Goal: Task Accomplishment & Management: Manage account settings

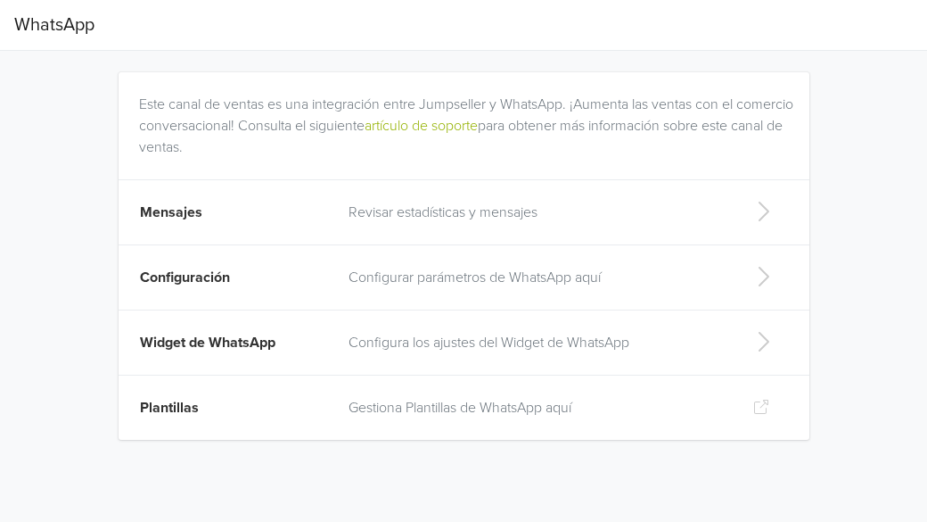
click at [521, 194] on td "Revisar estadísticas y mensajes" at bounding box center [536, 212] width 397 height 65
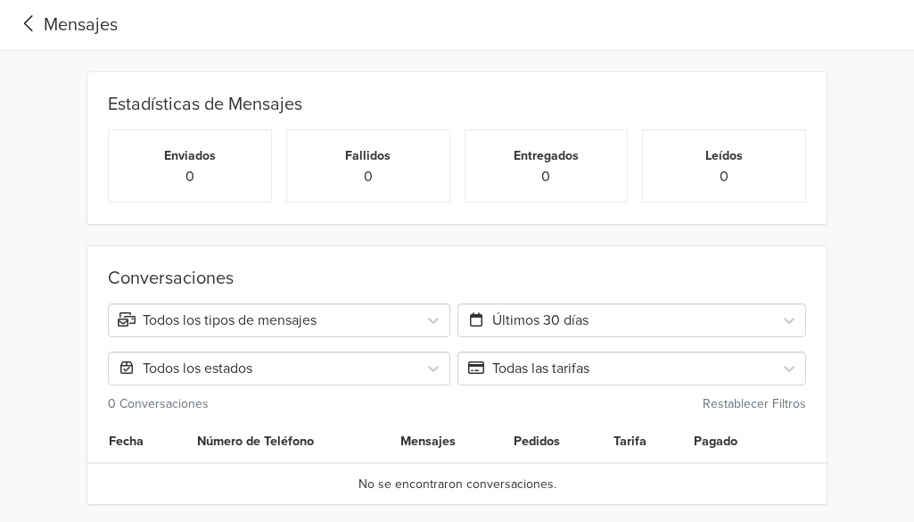
click at [47, 31] on div "Mensajes" at bounding box center [65, 25] width 103 height 27
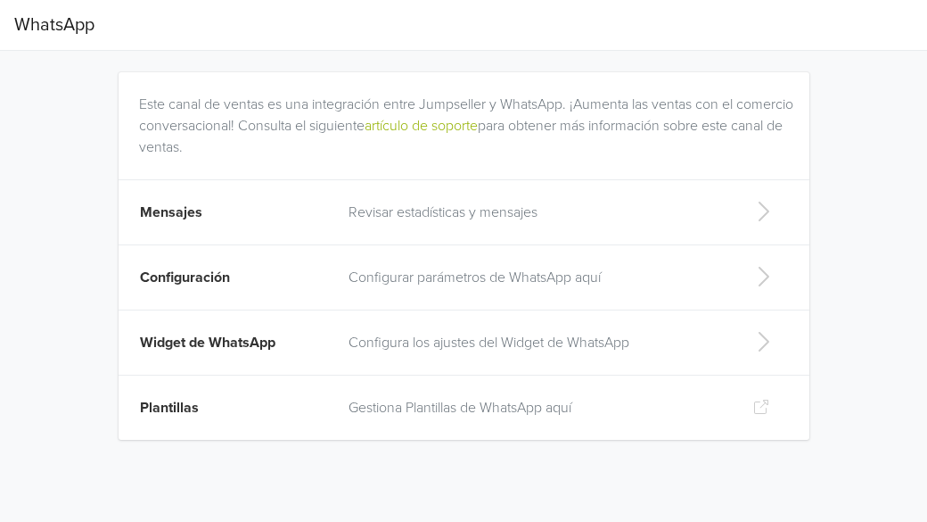
click at [231, 281] on td "Configuración" at bounding box center [229, 277] width 220 height 65
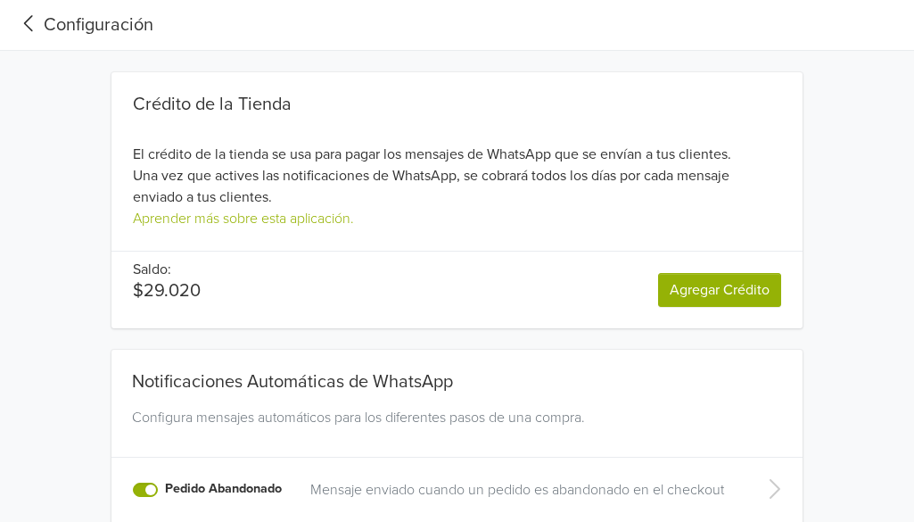
click at [29, 17] on icon at bounding box center [28, 24] width 29 height 24
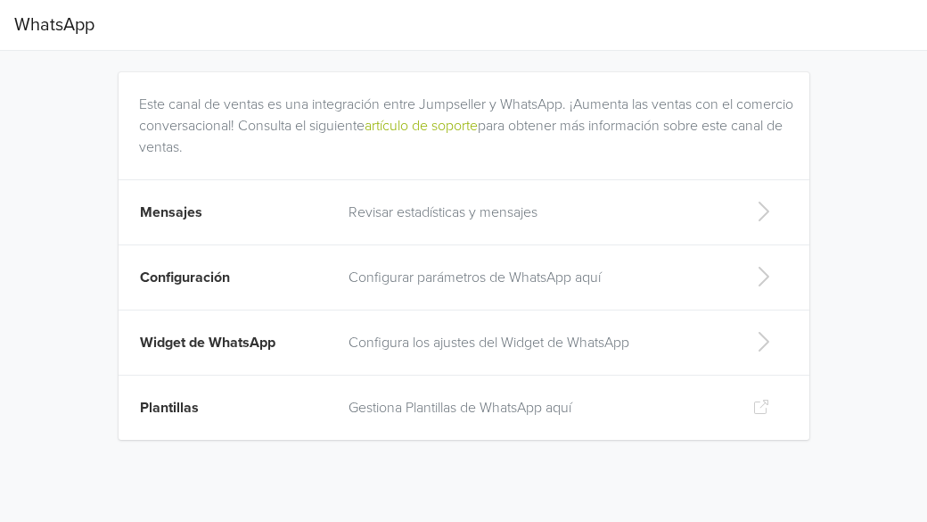
click at [323, 354] on td "Widget de WhatsApp" at bounding box center [229, 342] width 220 height 65
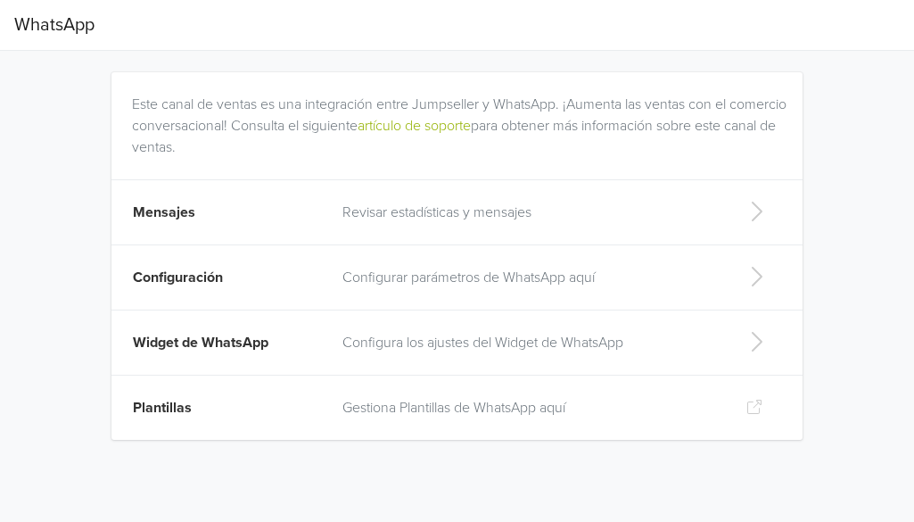
select select "rb"
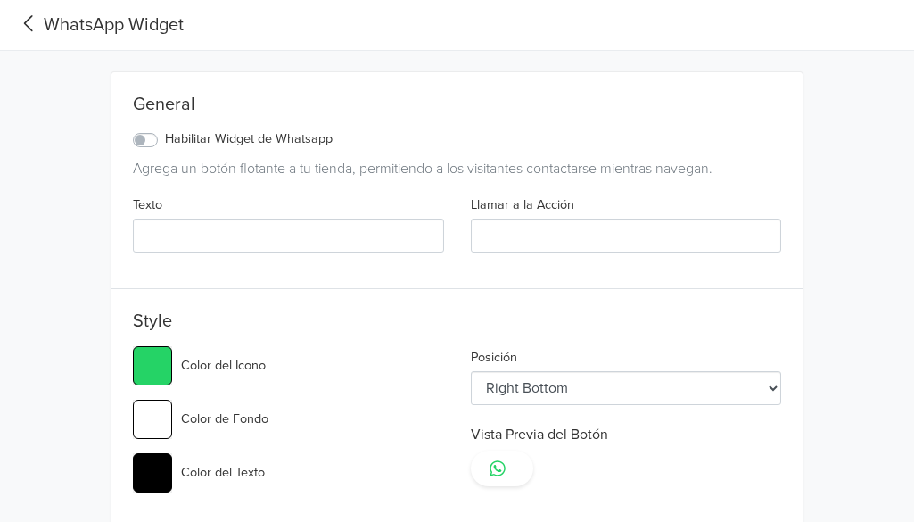
type input "#25d366"
select select "lt"
click at [165, 140] on label "Habilitar Widget de Whatsapp" at bounding box center [249, 139] width 168 height 20
click at [0, 0] on input "Habilitar Widget de Whatsapp" at bounding box center [0, 0] width 0 height 0
click at [165, 136] on label "Habilitar Widget de Whatsapp" at bounding box center [249, 139] width 168 height 20
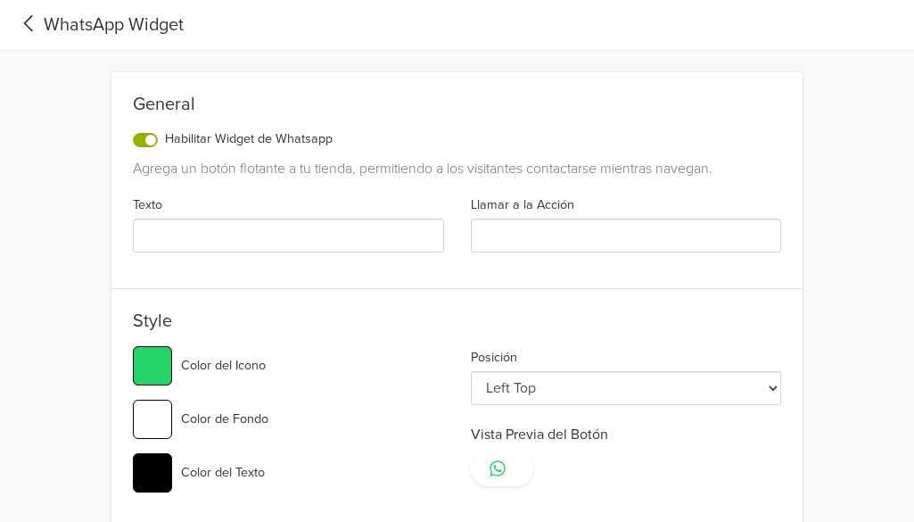
click at [0, 0] on input "Habilitar Widget de Whatsapp" at bounding box center [0, 0] width 0 height 0
type input "#25d366"
click at [32, 29] on icon at bounding box center [28, 24] width 29 height 24
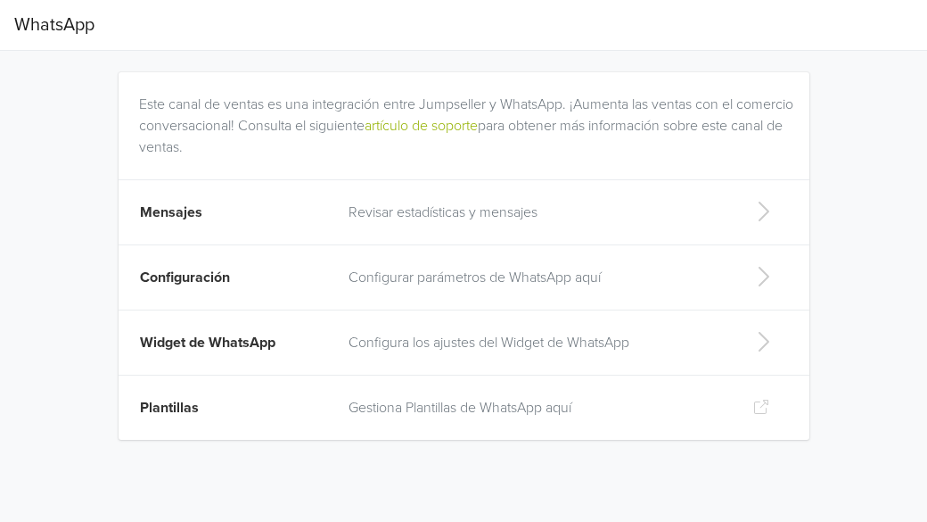
click at [333, 394] on td "Plantillas" at bounding box center [229, 407] width 220 height 65
click at [563, 212] on p "Revisar estadísticas y mensajes" at bounding box center [536, 211] width 375 height 21
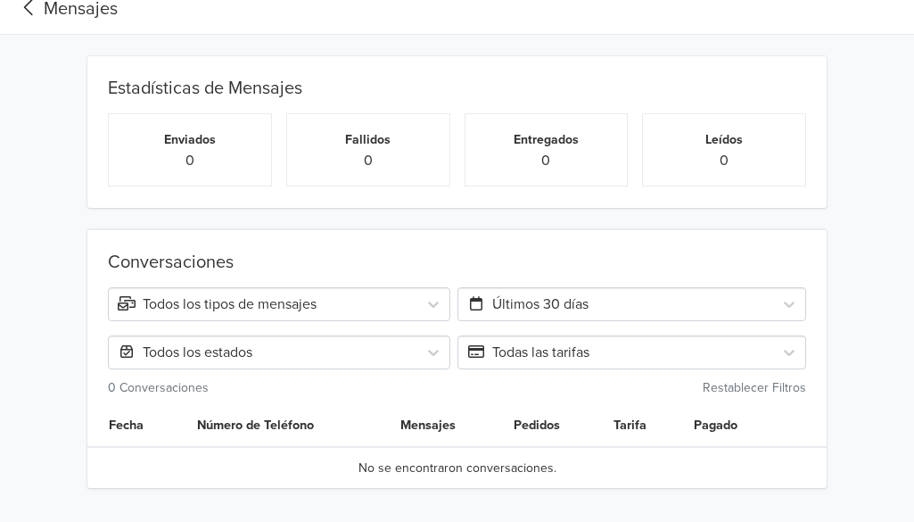
scroll to position [23, 0]
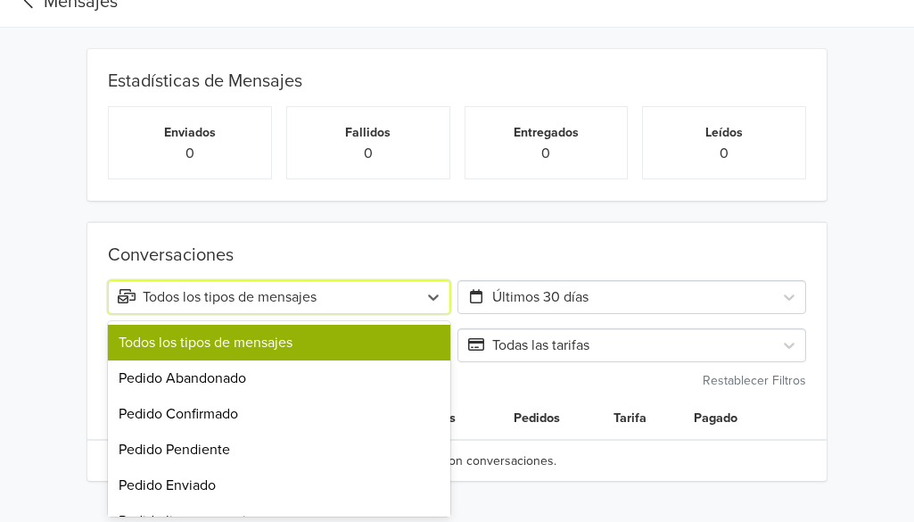
click at [405, 289] on div "Todos los tipos de mensajes" at bounding box center [263, 296] width 291 height 21
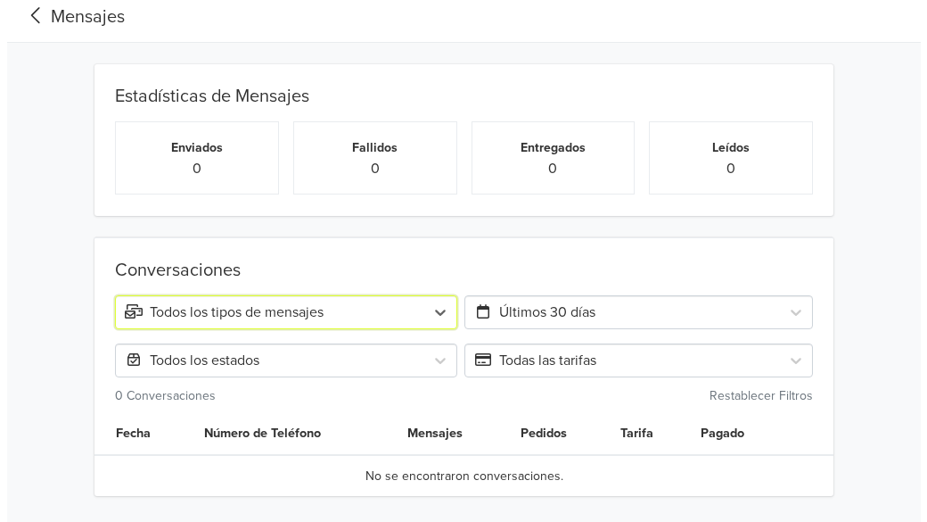
scroll to position [0, 0]
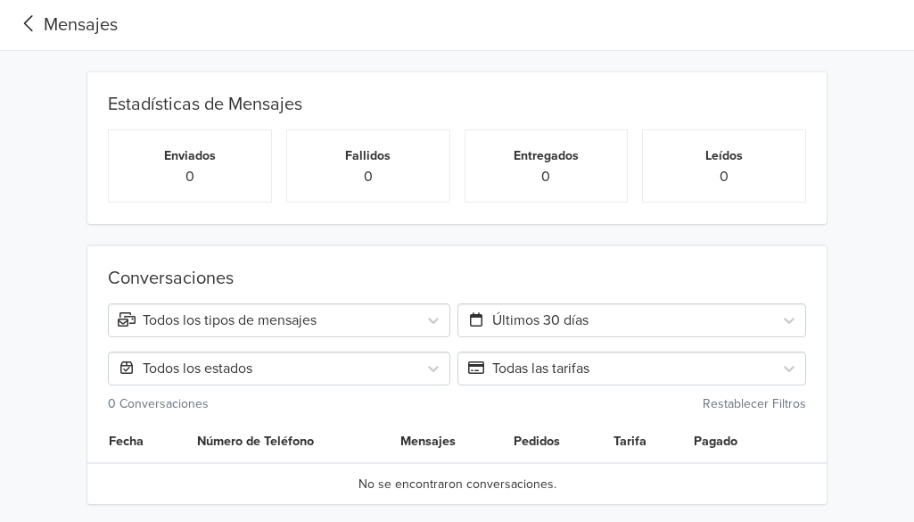
click at [24, 18] on icon at bounding box center [28, 24] width 29 height 24
